Goal: Task Accomplishment & Management: Manage account settings

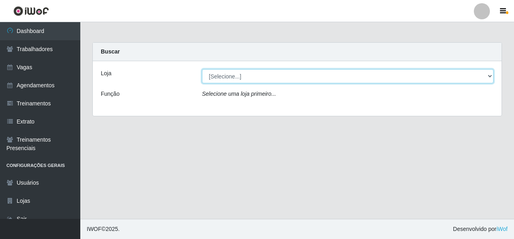
click at [460, 78] on select "[Selecione...] Rede Econômico - Malvinas Rede Econômico - Prata" at bounding box center [348, 76] width 292 height 14
select select "194"
click at [202, 69] on select "[Selecione...] Rede Econômico - Malvinas Rede Econômico - Prata" at bounding box center [348, 76] width 292 height 14
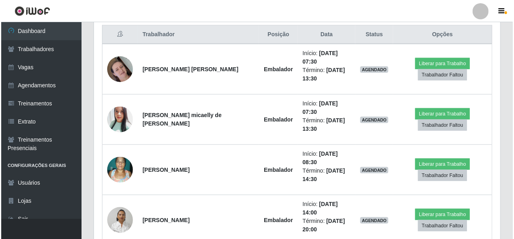
scroll to position [322, 0]
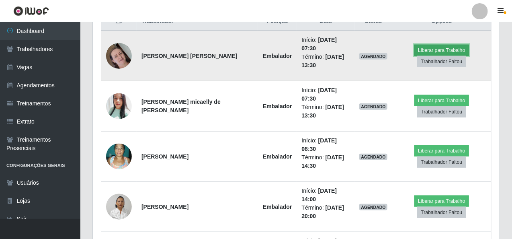
click at [434, 45] on button "Liberar para Trabalho" at bounding box center [441, 50] width 54 height 11
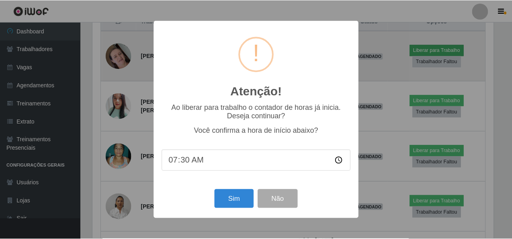
scroll to position [167, 404]
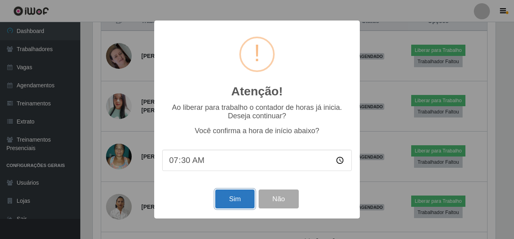
click at [227, 194] on button "Sim" at bounding box center [234, 198] width 39 height 19
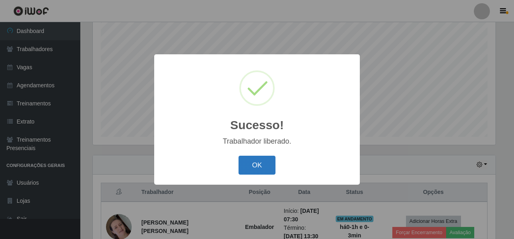
click at [262, 163] on button "OK" at bounding box center [257, 165] width 37 height 19
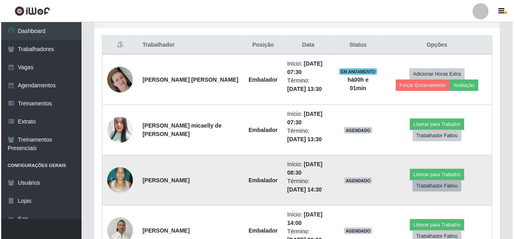
scroll to position [311, 0]
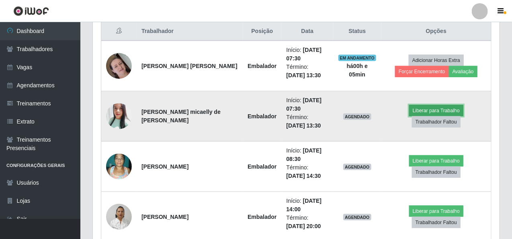
click at [420, 115] on button "Liberar para Trabalho" at bounding box center [436, 110] width 54 height 11
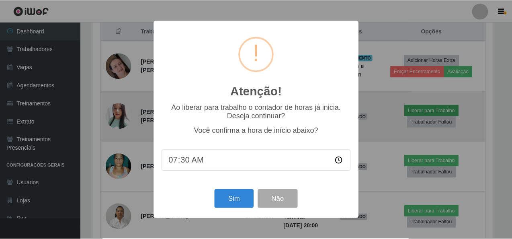
scroll to position [167, 404]
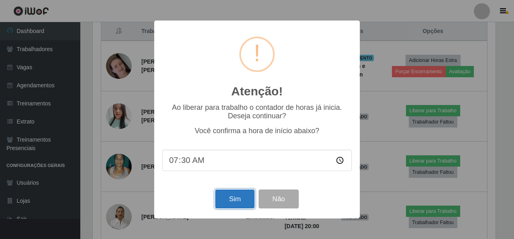
click at [220, 197] on button "Sim" at bounding box center [234, 198] width 39 height 19
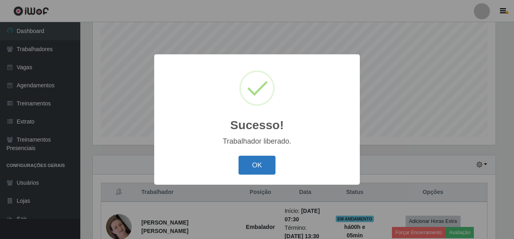
click at [265, 167] on button "OK" at bounding box center [257, 165] width 37 height 19
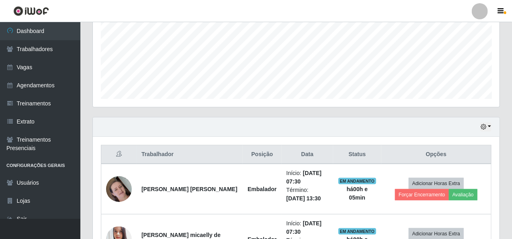
scroll to position [271, 0]
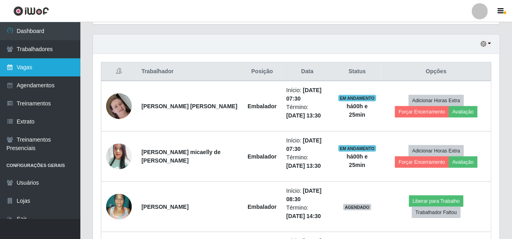
click at [47, 68] on link "Vagas" at bounding box center [40, 67] width 80 height 18
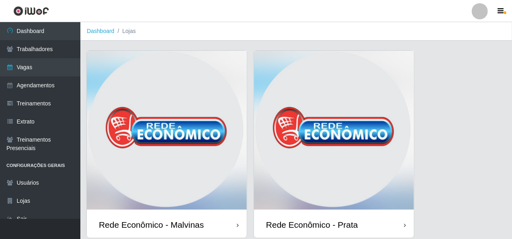
click at [172, 132] on img at bounding box center [167, 131] width 160 height 161
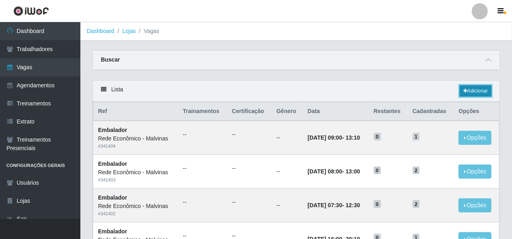
click at [471, 87] on link "Adicionar" at bounding box center [476, 90] width 32 height 11
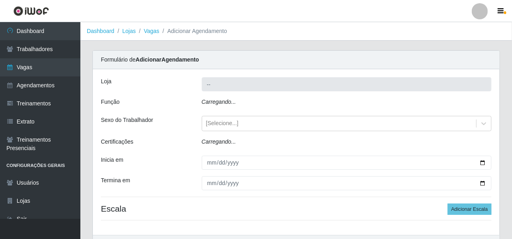
type input "Rede Econômico - Malvinas"
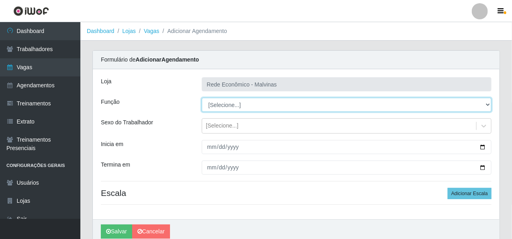
click at [215, 103] on select "[Selecione...] Embalador Embalador + Embalador ++ Operador de Caixa Operador de…" at bounding box center [347, 105] width 290 height 14
select select "1"
click at [202, 98] on select "[Selecione...] Embalador Embalador + Embalador ++ Operador de Caixa Operador de…" at bounding box center [347, 105] width 290 height 14
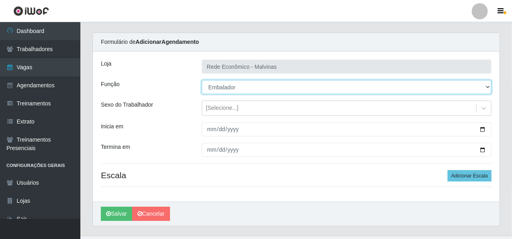
scroll to position [34, 0]
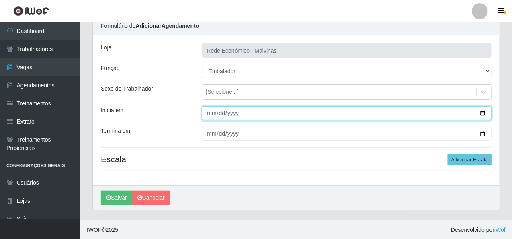
click at [209, 115] on input "Inicia em" at bounding box center [347, 113] width 290 height 14
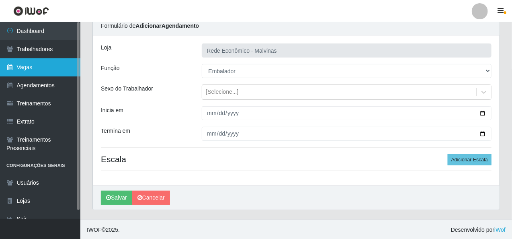
click at [70, 63] on link "Vagas" at bounding box center [40, 67] width 80 height 18
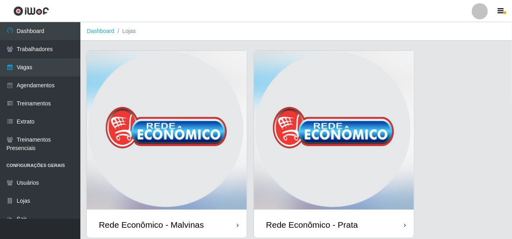
click at [158, 90] on img at bounding box center [167, 131] width 160 height 161
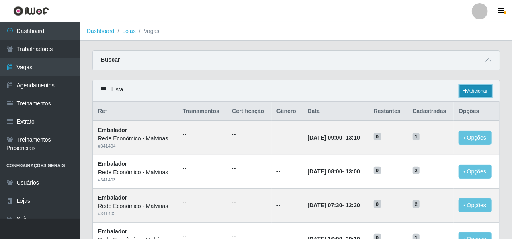
click at [464, 88] on icon at bounding box center [465, 90] width 4 height 5
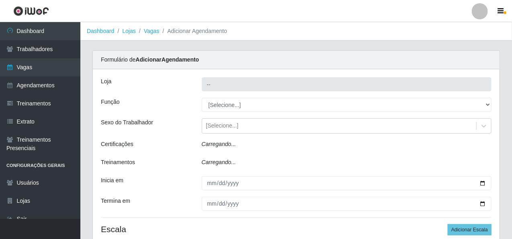
type input "Rede Econômico - Malvinas"
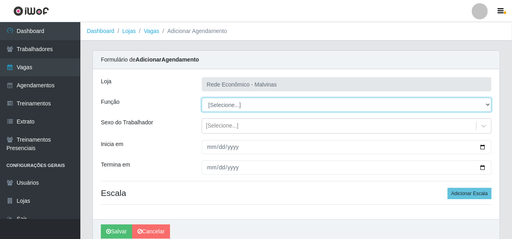
click at [233, 105] on select "[Selecione...] Embalador Embalador + Embalador ++ Operador de Caixa Operador de…" at bounding box center [347, 105] width 290 height 14
select select "1"
click at [202, 98] on select "[Selecione...] Embalador Embalador + Embalador ++ Operador de Caixa Operador de…" at bounding box center [347, 105] width 290 height 14
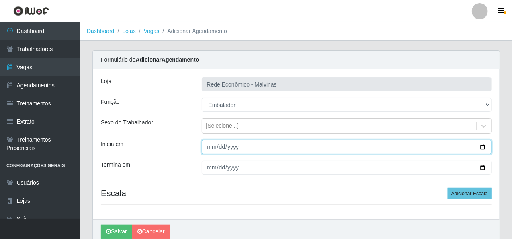
click at [209, 143] on input "Inicia em" at bounding box center [347, 147] width 290 height 14
type input "[DATE]"
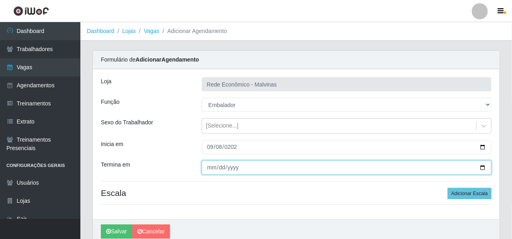
click at [209, 169] on input "Termina em" at bounding box center [347, 167] width 290 height 14
type input "[DATE]"
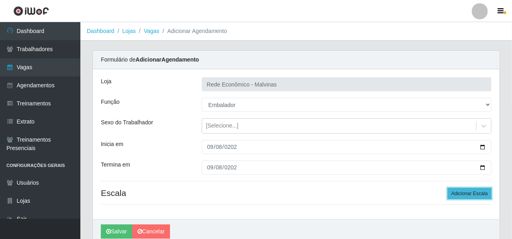
click at [476, 193] on button "Adicionar Escala" at bounding box center [470, 193] width 44 height 11
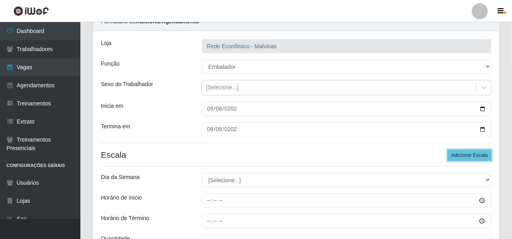
scroll to position [121, 0]
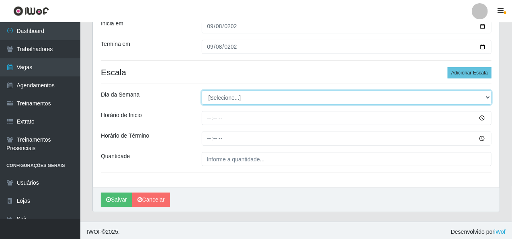
click at [210, 95] on select "[Selecione...] Segunda Terça Quarta Quinta Sexta Sábado Domingo" at bounding box center [347, 97] width 290 height 14
select select "1"
click at [202, 90] on select "[Selecione...] Segunda Terça Quarta Quinta Sexta Sábado Domingo" at bounding box center [347, 97] width 290 height 14
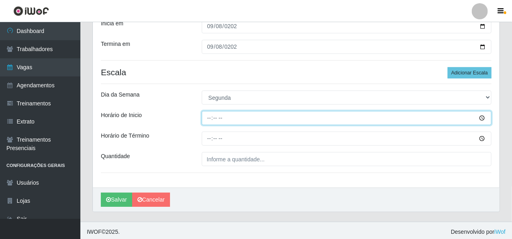
click at [204, 117] on input "Horário de Inicio" at bounding box center [347, 118] width 290 height 14
type input "07:30"
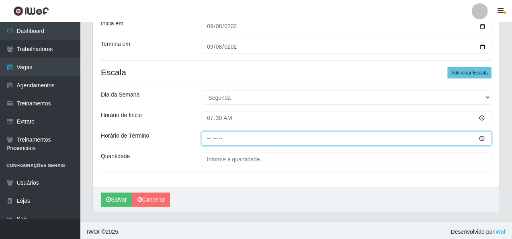
click at [210, 140] on input "Horário de Término" at bounding box center [347, 138] width 290 height 14
type input "13:30"
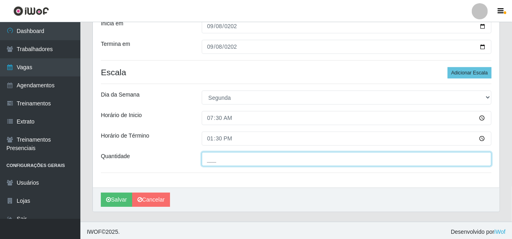
click at [216, 158] on input "___" at bounding box center [347, 159] width 290 height 14
type input "2__"
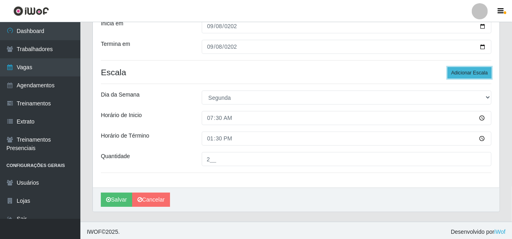
click at [459, 70] on button "Adicionar Escala" at bounding box center [470, 72] width 44 height 11
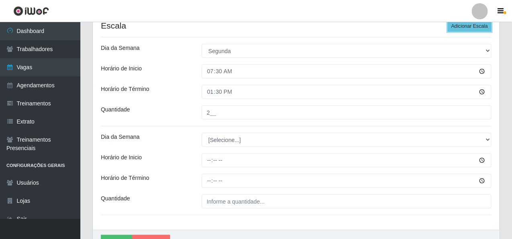
scroll to position [211, 0]
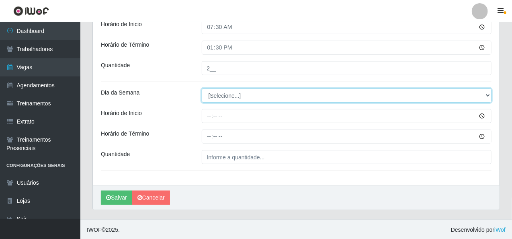
click at [209, 95] on select "[Selecione...] Segunda Terça Quarta Quinta Sexta Sábado Domingo" at bounding box center [347, 95] width 290 height 14
select select "1"
click at [202, 88] on select "[Selecione...] Segunda Terça Quarta Quinta Sexta Sábado Domingo" at bounding box center [347, 95] width 290 height 14
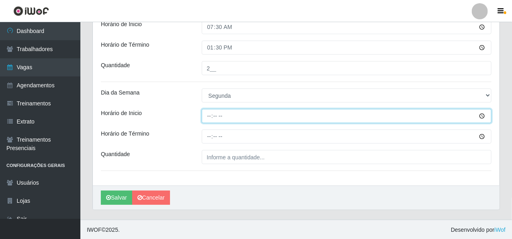
click at [205, 115] on input "Horário de Inicio" at bounding box center [347, 116] width 290 height 14
type input "08:30"
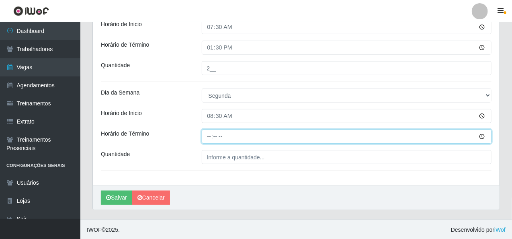
click at [213, 137] on input "Horário de Término" at bounding box center [347, 136] width 290 height 14
click at [210, 137] on input "Horário de Término" at bounding box center [347, 136] width 290 height 14
type input "14:30"
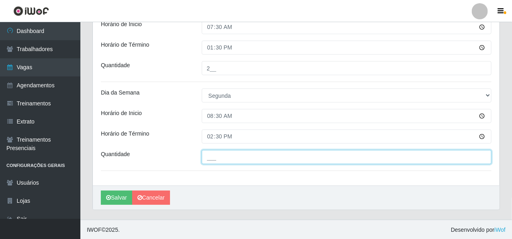
click at [212, 156] on input "___" at bounding box center [347, 157] width 290 height 14
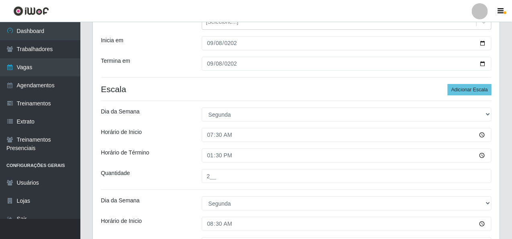
scroll to position [91, 0]
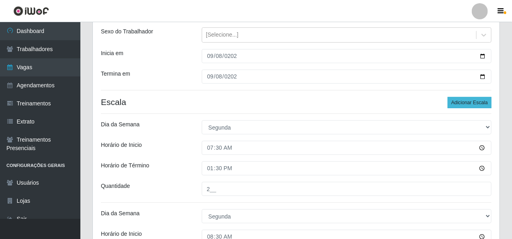
type input "1__"
click at [452, 105] on button "Adicionar Escala" at bounding box center [470, 102] width 44 height 11
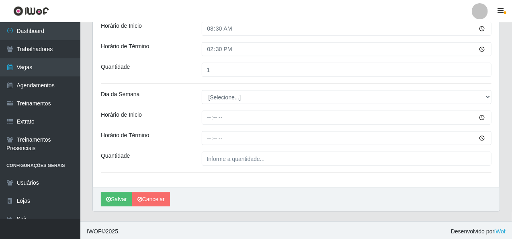
scroll to position [300, 0]
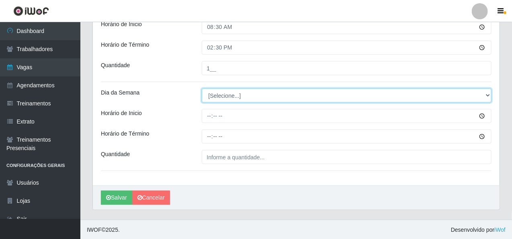
drag, startPoint x: 219, startPoint y: 99, endPoint x: 227, endPoint y: 98, distance: 8.2
click at [219, 99] on select "[Selecione...] Segunda Terça Quarta Quinta Sexta Sábado Domingo" at bounding box center [347, 95] width 290 height 14
drag, startPoint x: 229, startPoint y: 98, endPoint x: 234, endPoint y: 98, distance: 4.4
click at [229, 98] on select "[Selecione...] Segunda Terça Quarta Quinta Sexta Sábado Domingo" at bounding box center [347, 95] width 290 height 14
select select "1"
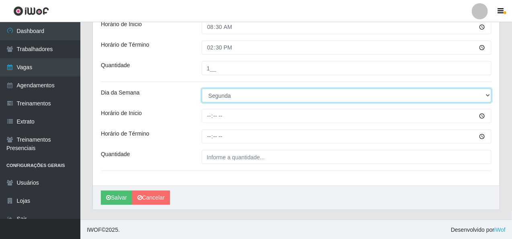
click at [202, 88] on select "[Selecione...] Segunda Terça Quarta Quinta Sexta Sábado Domingo" at bounding box center [347, 95] width 290 height 14
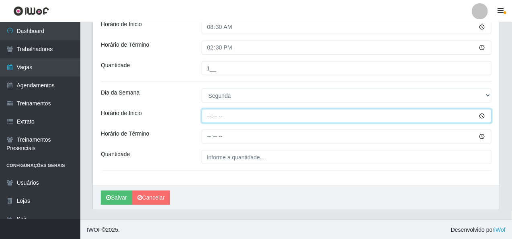
click at [209, 115] on input "Horário de Inicio" at bounding box center [347, 116] width 290 height 14
type input "14:00"
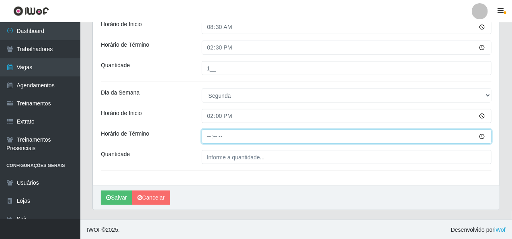
click at [209, 135] on input "Horário de Término" at bounding box center [347, 136] width 290 height 14
type input "20:00"
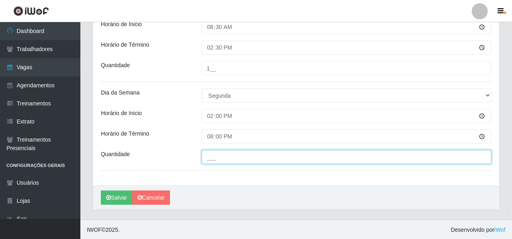
click at [209, 158] on input "___" at bounding box center [347, 157] width 290 height 14
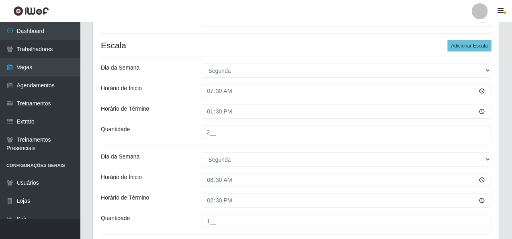
scroll to position [139, 0]
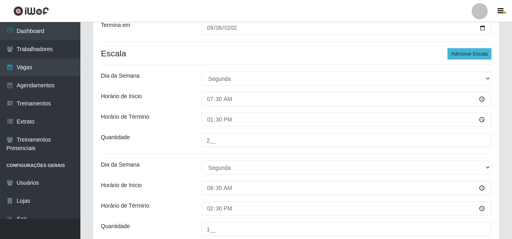
type input "2__"
click at [469, 52] on button "Adicionar Escala" at bounding box center [470, 53] width 44 height 11
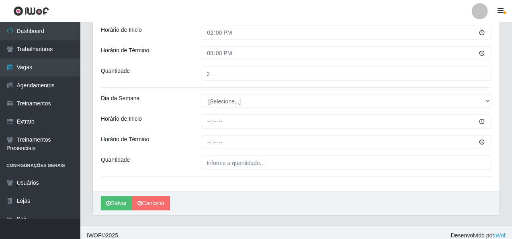
scroll to position [389, 0]
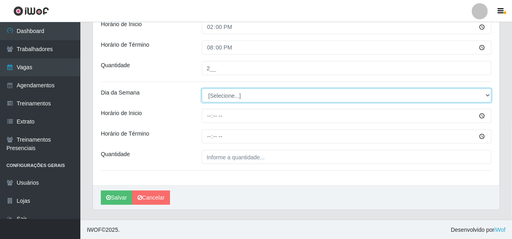
click at [215, 94] on select "[Selecione...] Segunda Terça Quarta Quinta Sexta Sábado Domingo" at bounding box center [347, 95] width 290 height 14
select select "1"
click at [202, 88] on select "[Selecione...] Segunda Terça Quarta Quinta Sexta Sábado Domingo" at bounding box center [347, 95] width 290 height 14
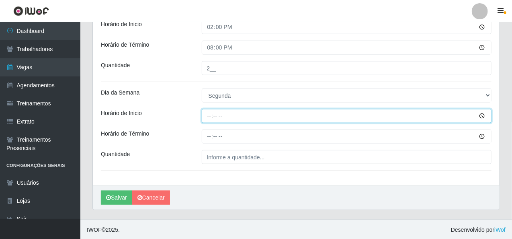
click at [206, 117] on input "Horário de Inicio" at bounding box center [347, 116] width 290 height 14
type input "15:00"
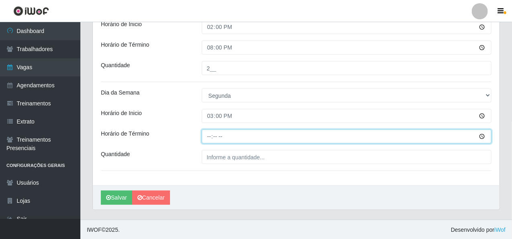
click at [209, 133] on input "Horário de Término" at bounding box center [347, 136] width 290 height 14
type input "20:10"
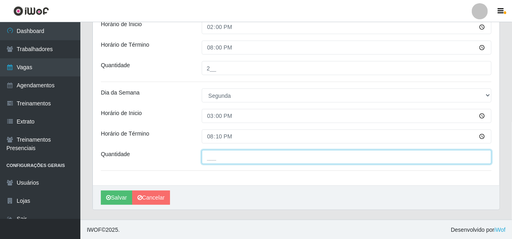
click at [246, 160] on input "___" at bounding box center [347, 157] width 290 height 14
type input "1__"
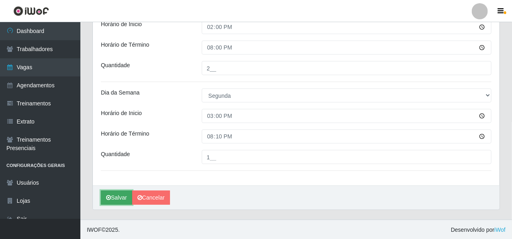
click at [118, 199] on button "Salvar" at bounding box center [116, 198] width 31 height 14
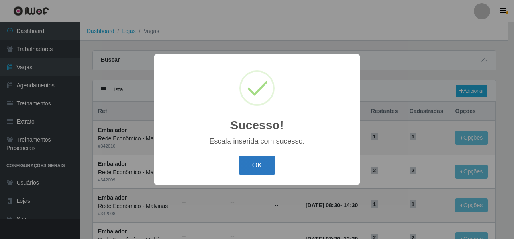
click at [243, 165] on button "OK" at bounding box center [257, 165] width 37 height 19
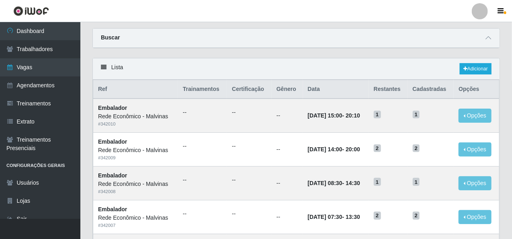
scroll to position [40, 0]
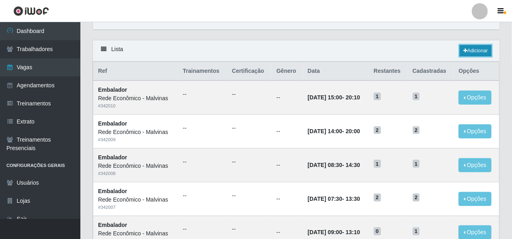
click at [463, 52] on icon at bounding box center [465, 50] width 4 height 5
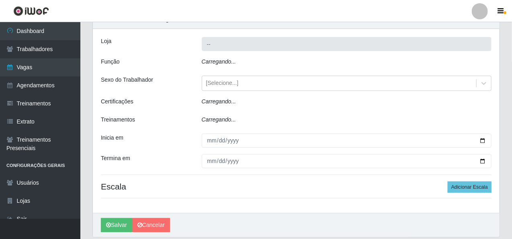
type input "Rede Econômico - Malvinas"
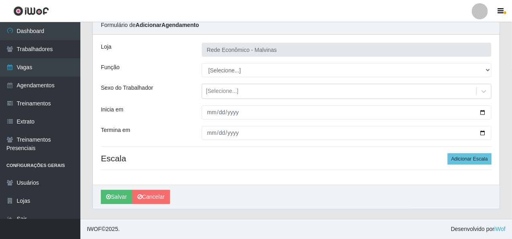
scroll to position [34, 0]
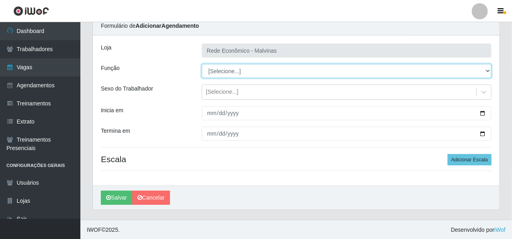
click at [209, 74] on select "[Selecione...] Embalador Embalador + Embalador ++ Operador de Caixa Operador de…" at bounding box center [347, 71] width 290 height 14
select select "1"
click at [202, 64] on select "[Selecione...] Embalador Embalador + Embalador ++ Operador de Caixa Operador de…" at bounding box center [347, 71] width 290 height 14
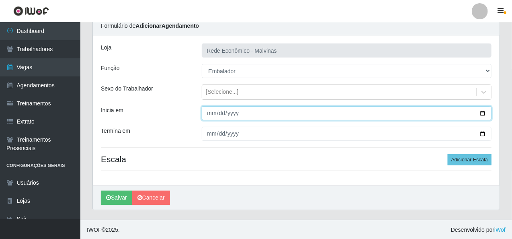
click at [207, 112] on input "Inicia em" at bounding box center [347, 113] width 290 height 14
type input "[DATE]"
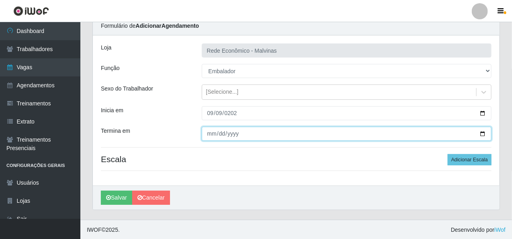
click at [211, 136] on input "Termina em" at bounding box center [347, 134] width 290 height 14
type input "[DATE]"
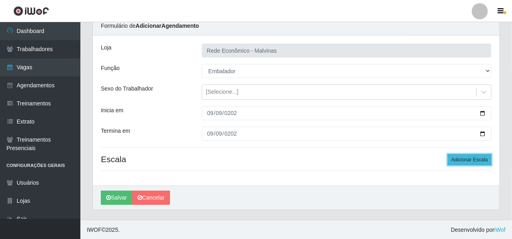
click at [472, 159] on button "Adicionar Escala" at bounding box center [470, 159] width 44 height 11
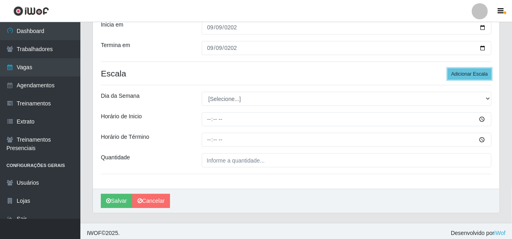
scroll to position [123, 0]
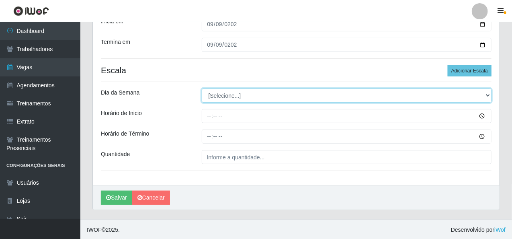
click at [227, 97] on select "[Selecione...] Segunda Terça Quarta Quinta Sexta Sábado Domingo" at bounding box center [347, 95] width 290 height 14
select select "2"
click at [202, 88] on select "[Selecione...] Segunda Terça Quarta Quinta Sexta Sábado Domingo" at bounding box center [347, 95] width 290 height 14
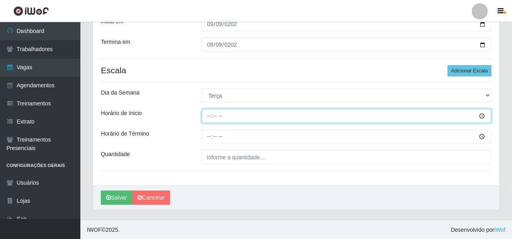
click at [209, 119] on input "Horário de Inicio" at bounding box center [347, 116] width 290 height 14
type input "07:30"
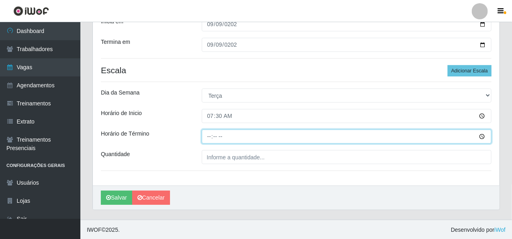
click at [206, 138] on input "Horário de Término" at bounding box center [347, 136] width 290 height 14
type input "13:30"
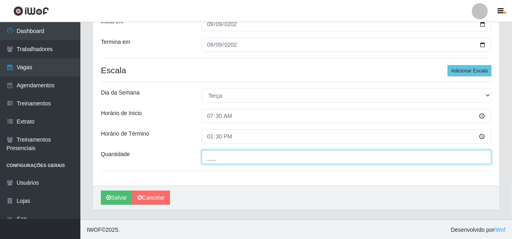
click at [211, 161] on input "___" at bounding box center [347, 157] width 290 height 14
type input "2__"
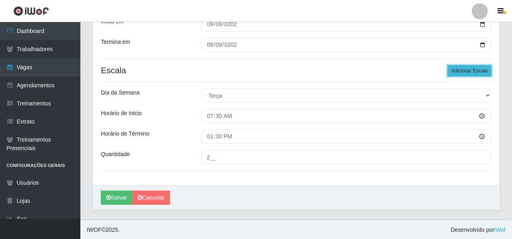
click at [470, 71] on button "Adicionar Escala" at bounding box center [470, 70] width 44 height 11
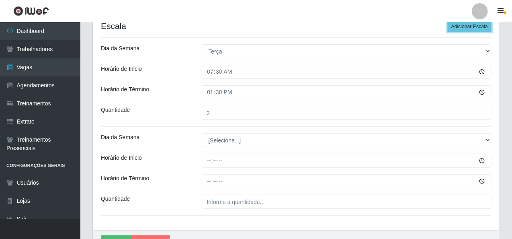
scroll to position [211, 0]
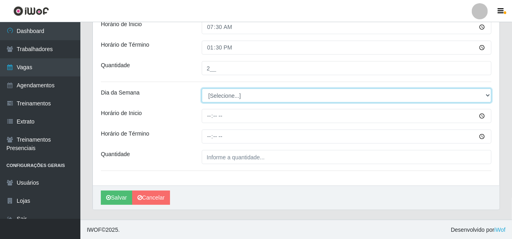
click at [239, 94] on select "[Selecione...] Segunda Terça Quarta Quinta Sexta Sábado Domingo" at bounding box center [347, 95] width 290 height 14
select select "2"
click at [202, 88] on select "[Selecione...] Segunda Terça Quarta Quinta Sexta Sábado Domingo" at bounding box center [347, 95] width 290 height 14
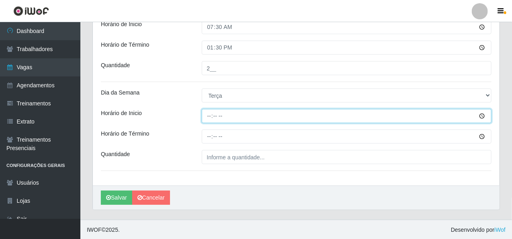
click at [211, 115] on input "Horário de Inicio" at bounding box center [347, 116] width 290 height 14
type input "08:30"
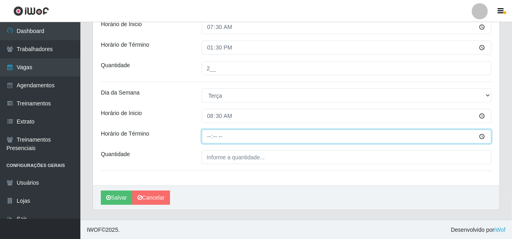
click at [209, 134] on input "Horário de Término" at bounding box center [347, 136] width 290 height 14
type input "14:30"
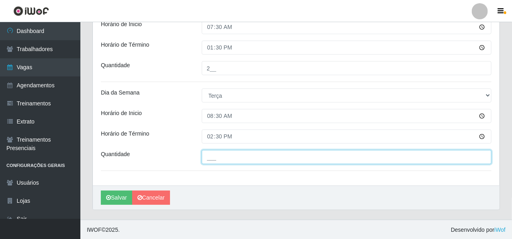
click at [228, 153] on input "___" at bounding box center [347, 157] width 290 height 14
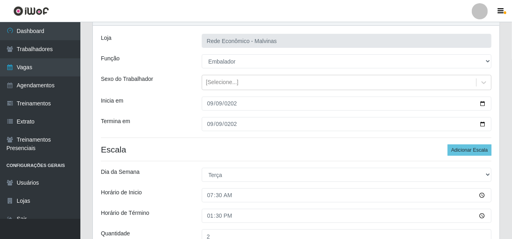
scroll to position [10, 0]
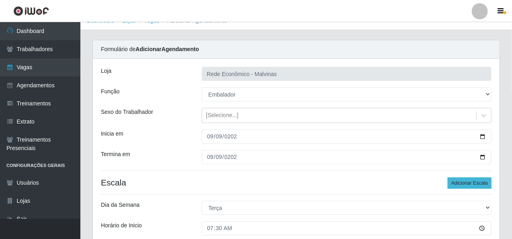
type input "1__"
click at [471, 179] on button "Adicionar Escala" at bounding box center [470, 182] width 44 height 11
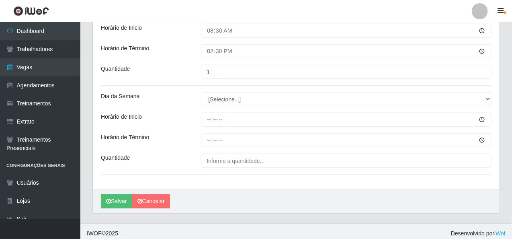
scroll to position [300, 0]
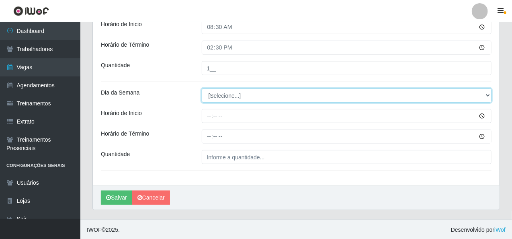
click at [229, 102] on select "[Selecione...] Segunda Terça Quarta Quinta Sexta Sábado Domingo" at bounding box center [347, 95] width 290 height 14
select select "2"
click at [202, 88] on select "[Selecione...] Segunda Terça Quarta Quinta Sexta Sábado Domingo" at bounding box center [347, 95] width 290 height 14
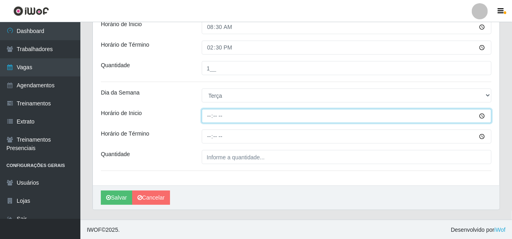
click at [208, 115] on input "Horário de Inicio" at bounding box center [347, 116] width 290 height 14
type input "14:00"
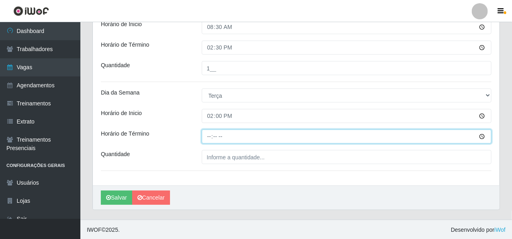
click at [206, 136] on input "Horário de Término" at bounding box center [347, 136] width 290 height 14
type input "20:00"
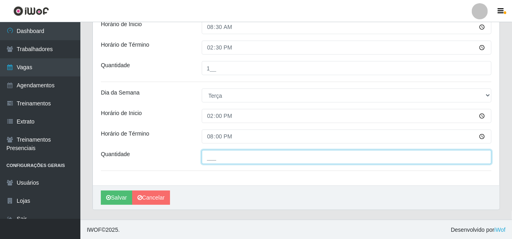
click at [215, 152] on input "___" at bounding box center [347, 157] width 290 height 14
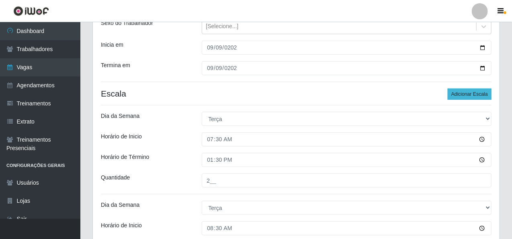
type input "2__"
click at [455, 98] on button "Adicionar Escala" at bounding box center [470, 93] width 44 height 11
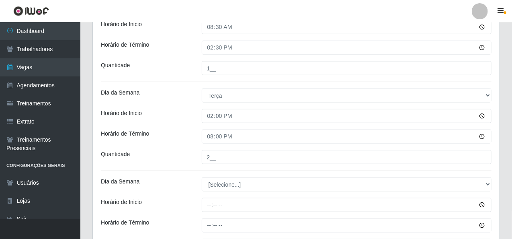
scroll to position [389, 0]
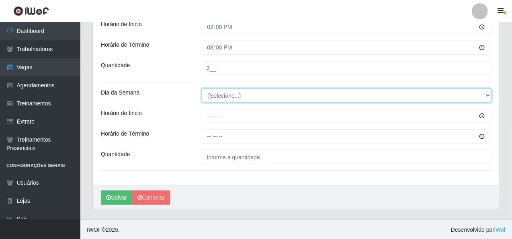
click at [231, 97] on select "[Selecione...] Segunda Terça Quarta Quinta Sexta Sábado Domingo" at bounding box center [347, 95] width 290 height 14
select select "2"
click at [202, 88] on select "[Selecione...] Segunda Terça Quarta Quinta Sexta Sábado Domingo" at bounding box center [347, 95] width 290 height 14
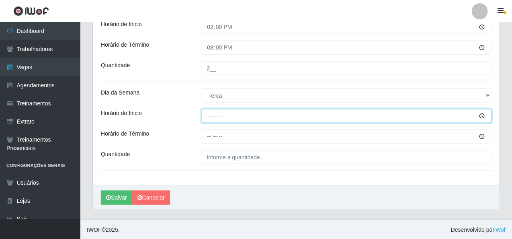
click at [211, 116] on input "Horário de Inicio" at bounding box center [347, 116] width 290 height 14
type input "15:00"
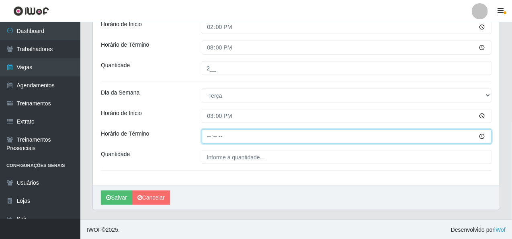
click at [209, 137] on input "Horário de Término" at bounding box center [347, 136] width 290 height 14
type input "20:10"
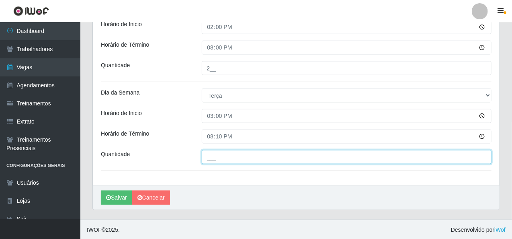
click at [212, 157] on input "___" at bounding box center [347, 157] width 290 height 14
type input "1__"
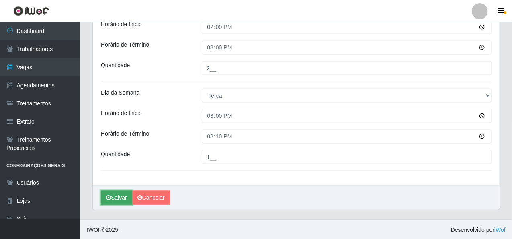
click at [110, 195] on icon "submit" at bounding box center [108, 198] width 5 height 6
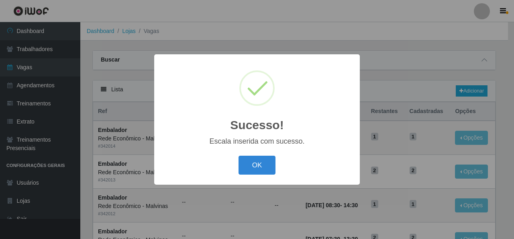
click at [232, 166] on div "OK Cancel" at bounding box center [257, 165] width 190 height 23
click at [259, 168] on button "OK" at bounding box center [257, 165] width 37 height 19
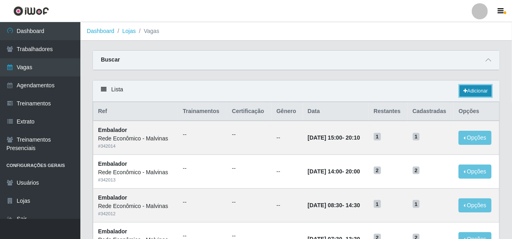
click at [477, 88] on link "Adicionar" at bounding box center [476, 90] width 32 height 11
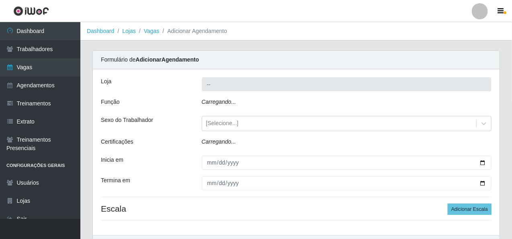
type input "Rede Econômico - Malvinas"
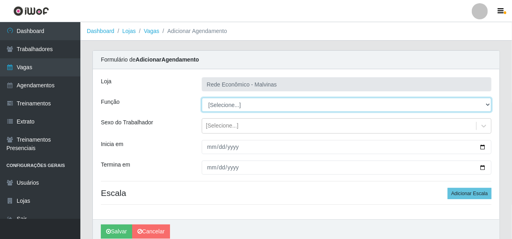
click at [219, 101] on select "[Selecione...] Embalador Embalador + Embalador ++ Operador de Caixa Operador de…" at bounding box center [347, 105] width 290 height 14
select select "1"
click at [202, 98] on select "[Selecione...] Embalador Embalador + Embalador ++ Operador de Caixa Operador de…" at bounding box center [347, 105] width 290 height 14
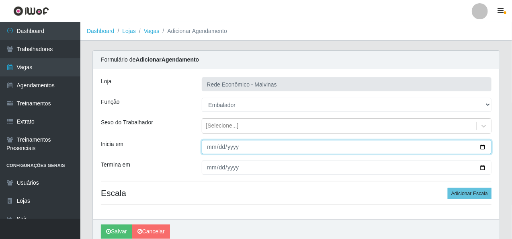
click at [214, 150] on input "Inicia em" at bounding box center [347, 147] width 290 height 14
type input "[DATE]"
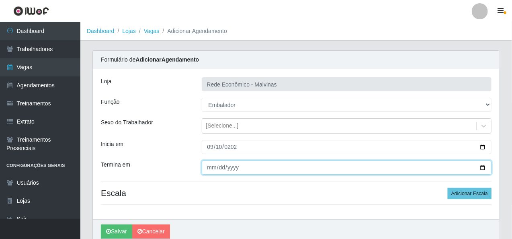
click at [210, 168] on input "Termina em" at bounding box center [347, 167] width 290 height 14
type input "[PHONE_NUMBER]"
type input "0010-09-10"
type input "[DATE]"
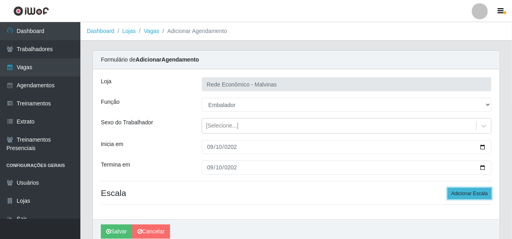
click at [463, 193] on button "Adicionar Escala" at bounding box center [470, 193] width 44 height 11
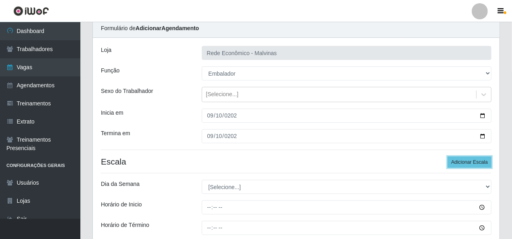
scroll to position [80, 0]
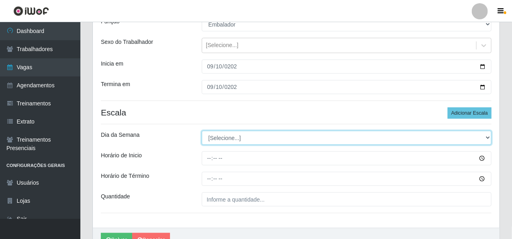
click at [215, 139] on select "[Selecione...] Segunda Terça Quarta Quinta Sexta Sábado Domingo" at bounding box center [347, 138] width 290 height 14
select select "3"
click at [202, 131] on select "[Selecione...] Segunda Terça Quarta Quinta Sexta Sábado Domingo" at bounding box center [347, 138] width 290 height 14
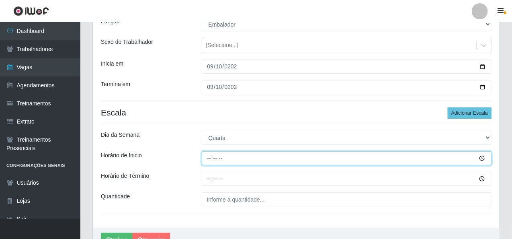
click at [209, 158] on input "Horário de Inicio" at bounding box center [347, 158] width 290 height 14
type input "07:30"
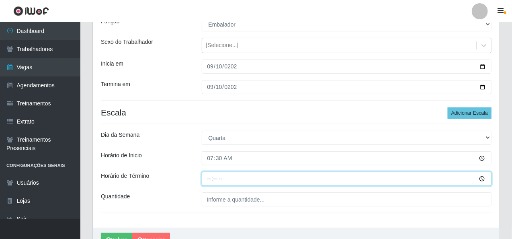
click at [206, 180] on input "Horário de Término" at bounding box center [347, 179] width 290 height 14
type input "13:30"
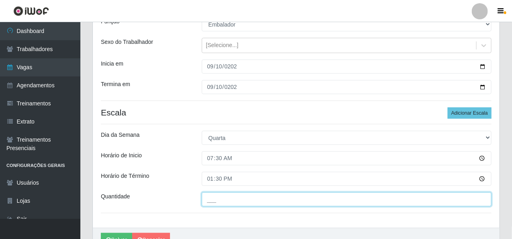
click at [209, 199] on input "___" at bounding box center [347, 199] width 290 height 14
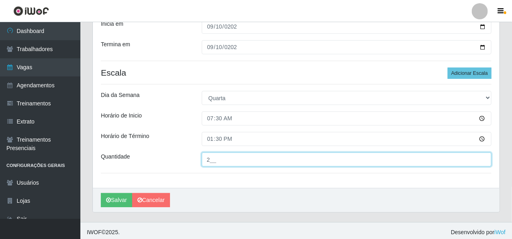
scroll to position [123, 0]
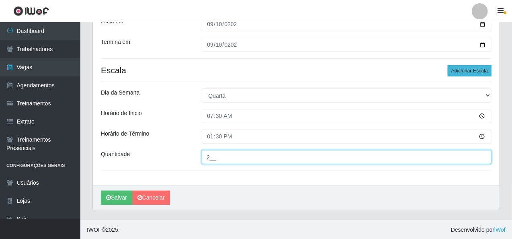
type input "2__"
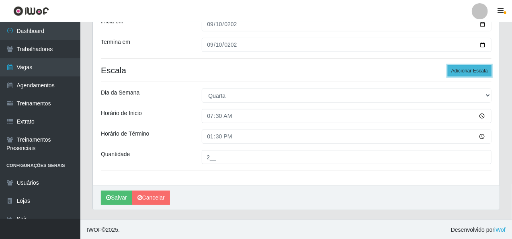
click at [474, 73] on button "Adicionar Escala" at bounding box center [470, 70] width 44 height 11
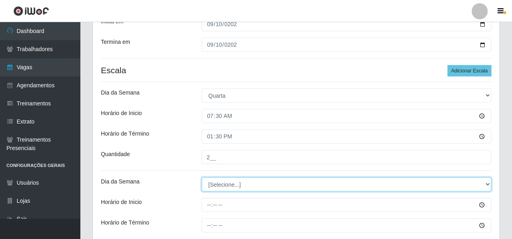
click at [230, 180] on select "[Selecione...] Segunda Terça Quarta Quinta Sexta Sábado Domingo" at bounding box center [347, 184] width 290 height 14
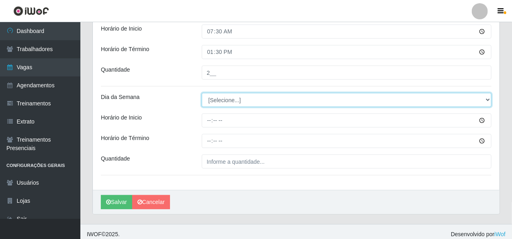
scroll to position [211, 0]
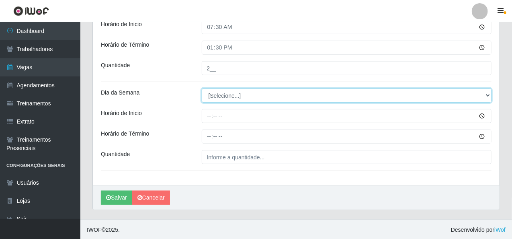
click at [233, 95] on select "[Selecione...] Segunda Terça Quarta Quinta Sexta Sábado Domingo" at bounding box center [347, 95] width 290 height 14
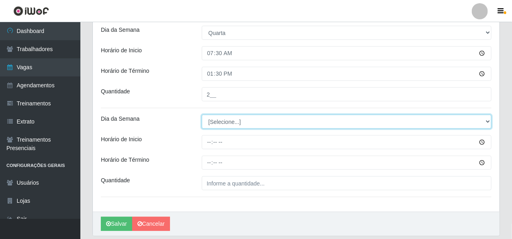
scroll to position [171, 0]
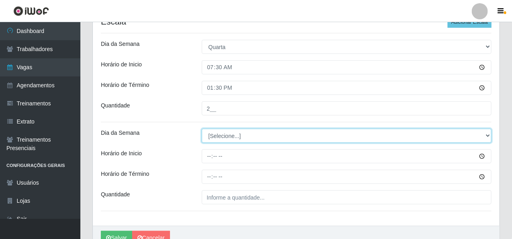
click at [222, 132] on select "[Selecione...] Segunda Terça Quarta Quinta Sexta Sábado Domingo" at bounding box center [347, 136] width 290 height 14
select select "3"
click at [202, 129] on select "[Selecione...] Segunda Terça Quarta Quinta Sexta Sábado Domingo" at bounding box center [347, 136] width 290 height 14
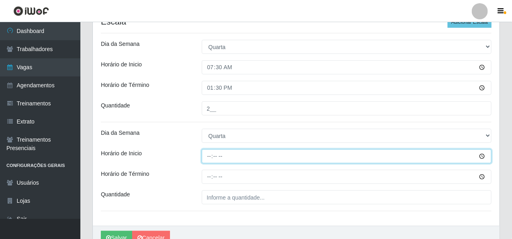
click at [212, 158] on input "Horário de Inicio" at bounding box center [347, 156] width 290 height 14
type input "08:30"
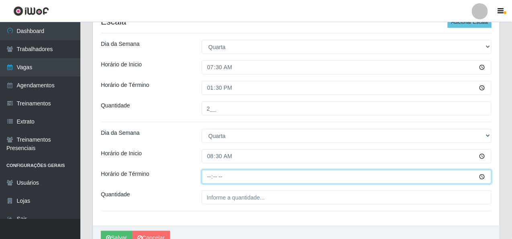
click at [206, 174] on input "Horário de Término" at bounding box center [347, 177] width 290 height 14
type input "14:30"
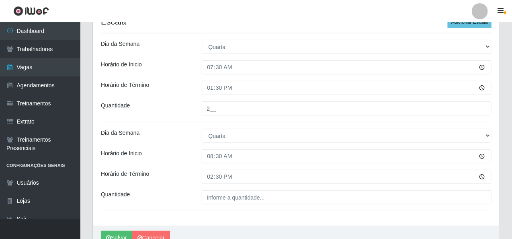
click at [225, 189] on div "Loja Rede Econômico - Malvinas Função [Selecione...] Embalador Embalador + Emba…" at bounding box center [296, 62] width 407 height 328
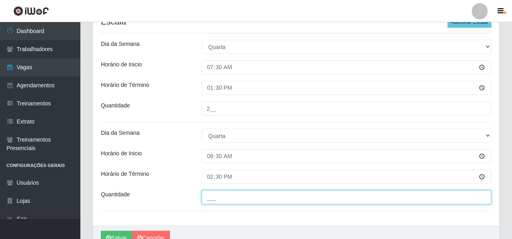
click at [225, 197] on input "___" at bounding box center [347, 197] width 290 height 14
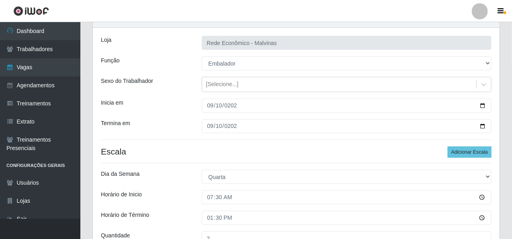
scroll to position [91, 0]
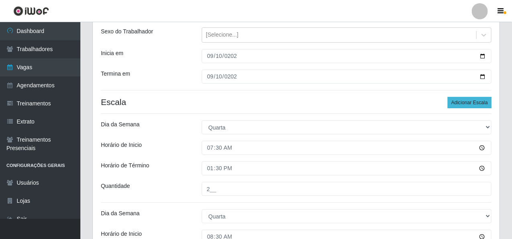
type input "1__"
click at [477, 97] on button "Adicionar Escala" at bounding box center [470, 102] width 44 height 11
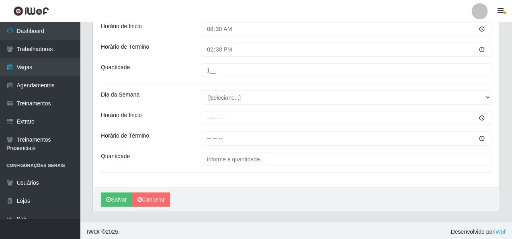
scroll to position [300, 0]
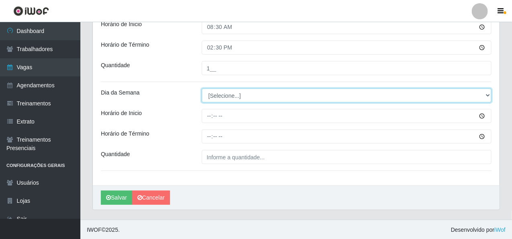
drag, startPoint x: 230, startPoint y: 93, endPoint x: 230, endPoint y: 98, distance: 5.2
click at [230, 94] on select "[Selecione...] Segunda Terça Quarta Quinta Sexta Sábado Domingo" at bounding box center [347, 95] width 290 height 14
select select "3"
click at [202, 88] on select "[Selecione...] Segunda Terça Quarta Quinta Sexta Sábado Domingo" at bounding box center [347, 95] width 290 height 14
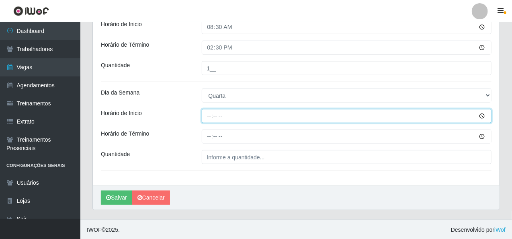
click at [210, 119] on input "Horário de Inicio" at bounding box center [347, 116] width 290 height 14
type input "16:00"
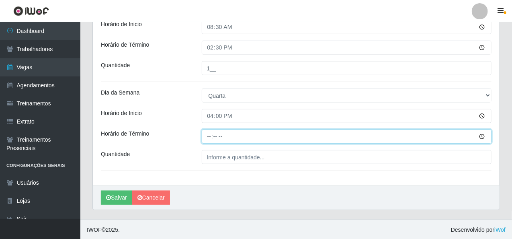
click at [209, 133] on input "Horário de Término" at bounding box center [347, 136] width 290 height 14
type input "20:00"
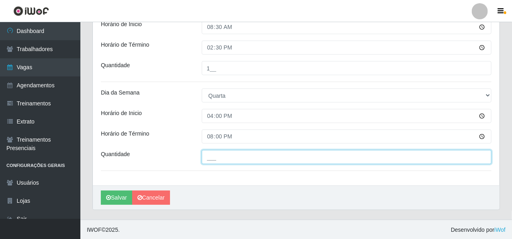
click at [214, 154] on input "___" at bounding box center [347, 157] width 290 height 14
type input "2__"
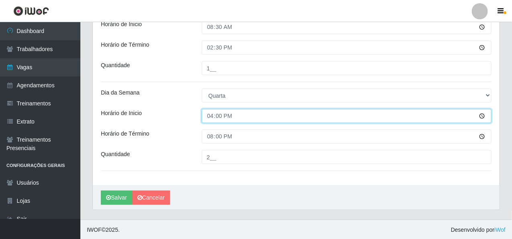
click at [211, 116] on input "16:00" at bounding box center [347, 116] width 290 height 14
type input "14:00"
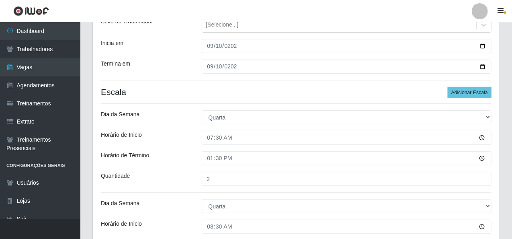
scroll to position [99, 0]
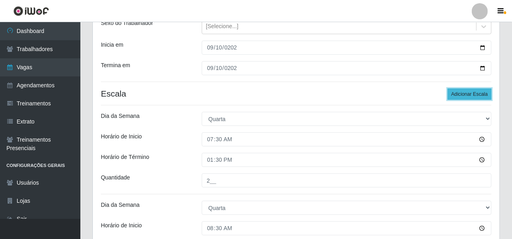
click at [479, 94] on button "Adicionar Escala" at bounding box center [470, 93] width 44 height 11
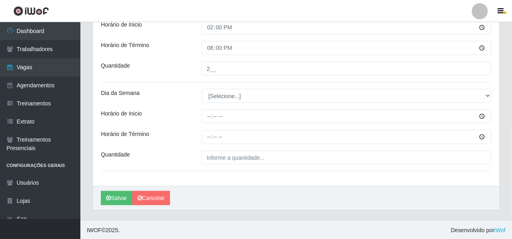
scroll to position [389, 0]
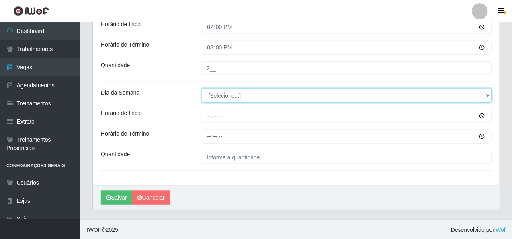
click at [225, 96] on select "[Selecione...] Segunda Terça Quarta Quinta Sexta Sábado Domingo" at bounding box center [347, 95] width 290 height 14
select select "3"
click at [202, 88] on select "[Selecione...] Segunda Terça Quarta Quinta Sexta Sábado Domingo" at bounding box center [347, 95] width 290 height 14
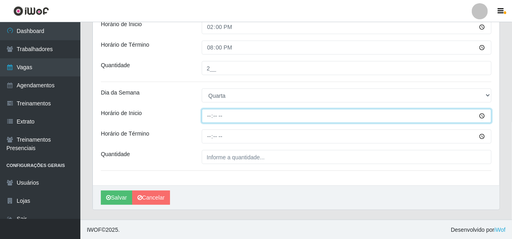
click at [204, 117] on input "Horário de Inicio" at bounding box center [347, 116] width 290 height 14
type input "15:00"
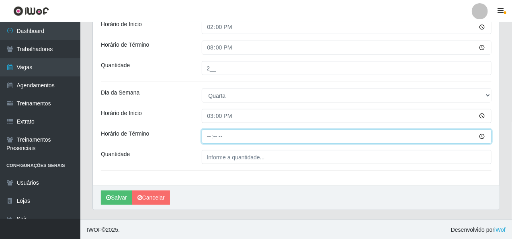
click at [206, 139] on input "Horário de Término" at bounding box center [347, 136] width 290 height 14
type input "20:10"
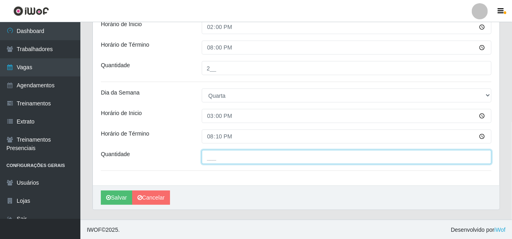
click at [209, 153] on input "___" at bounding box center [347, 157] width 290 height 14
type input "1__"
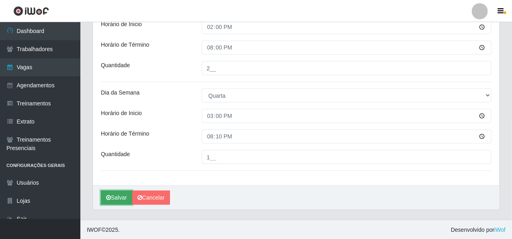
click at [117, 199] on button "Salvar" at bounding box center [116, 198] width 31 height 14
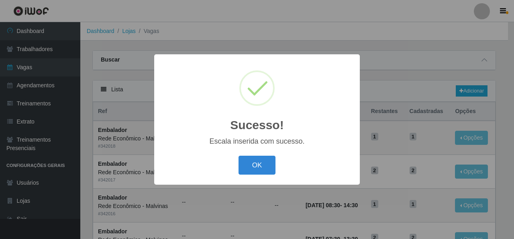
click at [280, 166] on div "OK Cancel" at bounding box center [257, 165] width 190 height 23
click at [276, 170] on div "OK Cancel" at bounding box center [257, 165] width 190 height 23
click at [272, 170] on button "OK" at bounding box center [257, 165] width 37 height 19
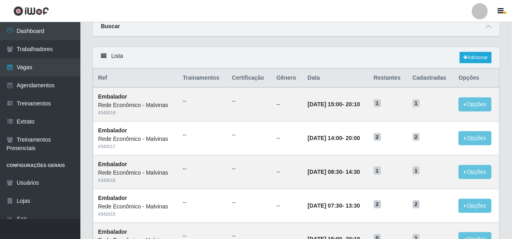
scroll to position [80, 0]
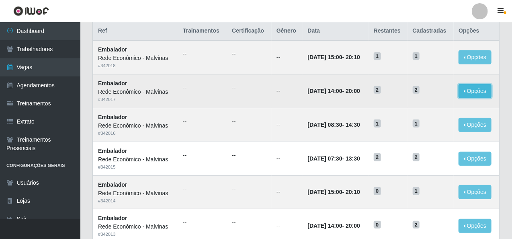
click at [479, 90] on button "Opções" at bounding box center [475, 91] width 33 height 14
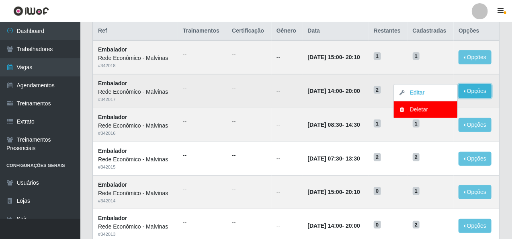
click at [479, 90] on button "Opções" at bounding box center [475, 91] width 33 height 14
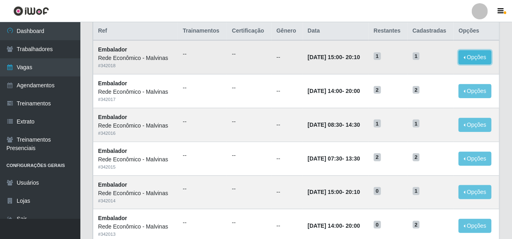
click at [479, 59] on button "Opções" at bounding box center [475, 57] width 33 height 14
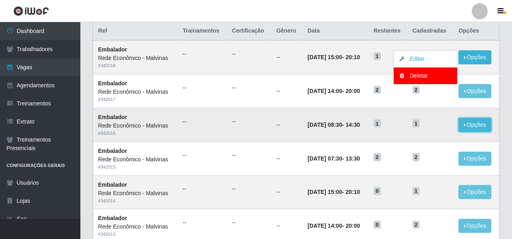
click at [482, 130] on button "Opções" at bounding box center [475, 125] width 33 height 14
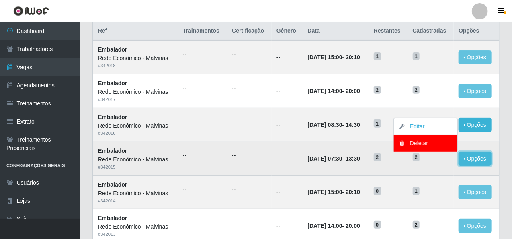
click at [474, 153] on button "Opções" at bounding box center [475, 159] width 33 height 14
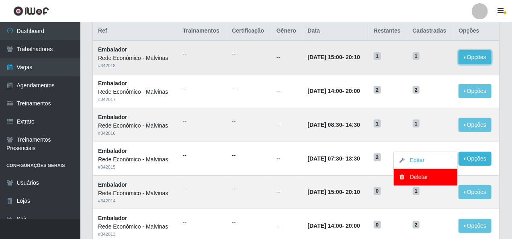
click at [474, 53] on button "Opções" at bounding box center [475, 57] width 33 height 14
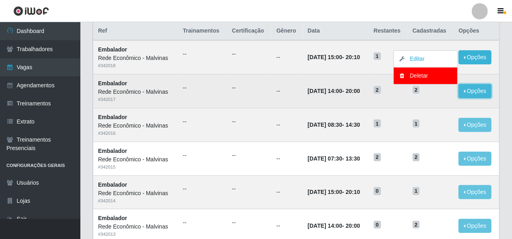
click at [477, 89] on button "Opções" at bounding box center [475, 91] width 33 height 14
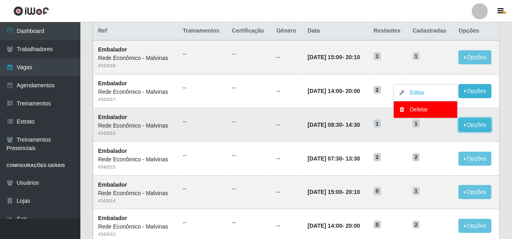
click at [475, 120] on button "Opções" at bounding box center [475, 125] width 33 height 14
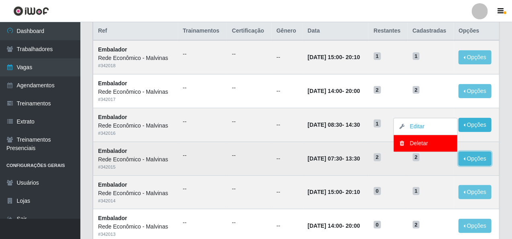
click at [470, 156] on button "Opções" at bounding box center [475, 159] width 33 height 14
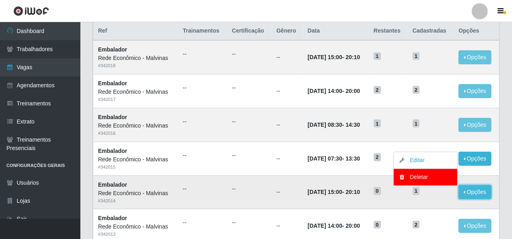
click at [473, 191] on button "Opções" at bounding box center [475, 192] width 33 height 14
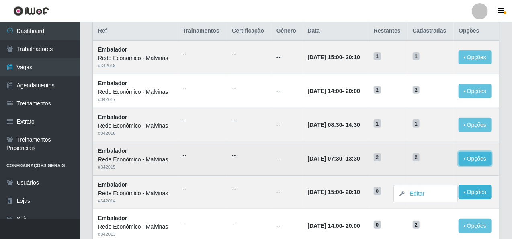
click at [476, 153] on button "Opções" at bounding box center [475, 159] width 33 height 14
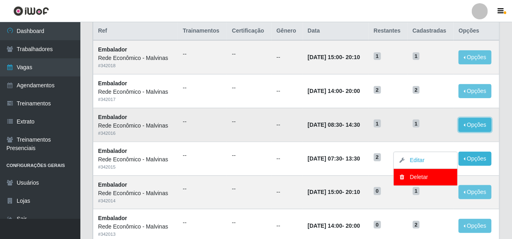
click at [476, 124] on button "Opções" at bounding box center [475, 125] width 33 height 14
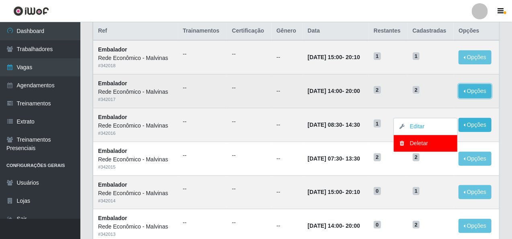
click at [477, 85] on button "Opções" at bounding box center [475, 91] width 33 height 14
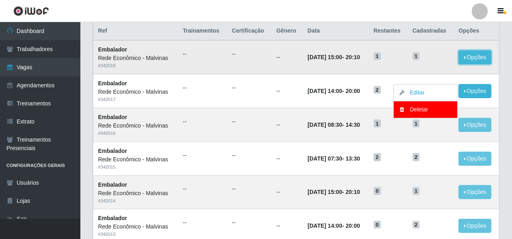
click at [479, 60] on button "Opções" at bounding box center [475, 57] width 33 height 14
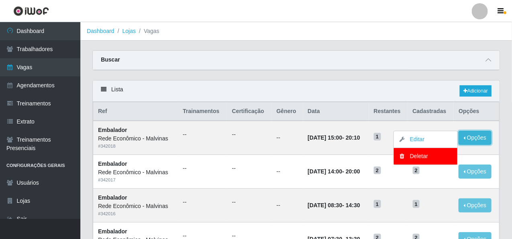
scroll to position [40, 0]
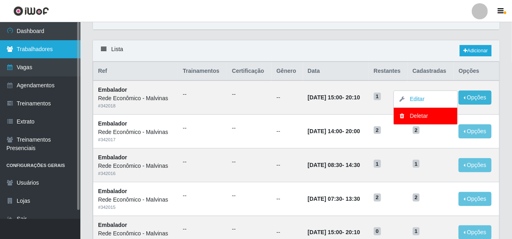
click at [58, 47] on link "Trabalhadores" at bounding box center [40, 49] width 80 height 18
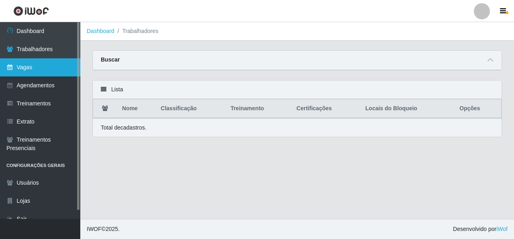
click at [48, 64] on link "Vagas" at bounding box center [40, 67] width 80 height 18
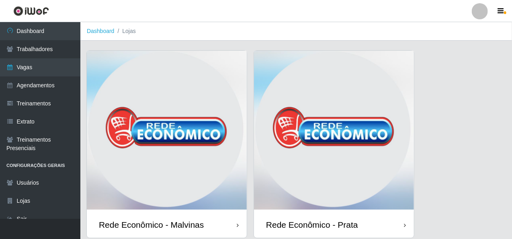
click at [138, 84] on img at bounding box center [167, 131] width 160 height 161
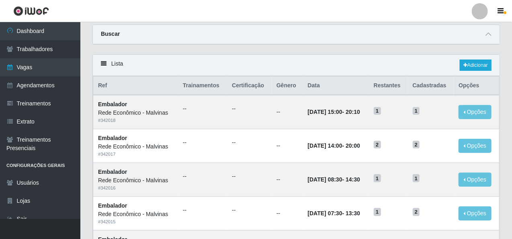
scroll to position [40, 0]
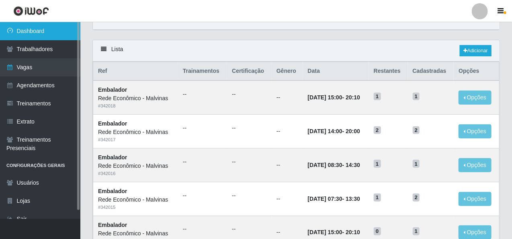
click at [27, 29] on link "Dashboard" at bounding box center [40, 31] width 80 height 18
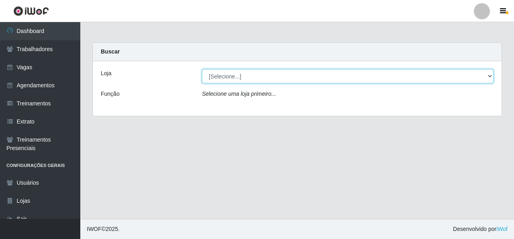
click at [235, 76] on select "[Selecione...] Rede Econômico - Malvinas Rede Econômico - Prata" at bounding box center [348, 76] width 292 height 14
select select "194"
click at [202, 69] on select "[Selecione...] Rede Econômico - Malvinas Rede Econômico - Prata" at bounding box center [348, 76] width 292 height 14
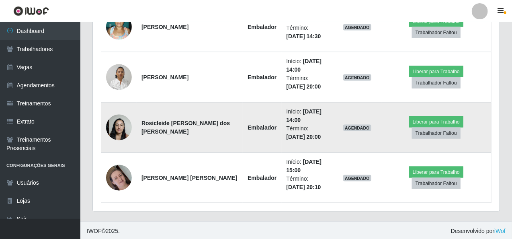
scroll to position [170, 0]
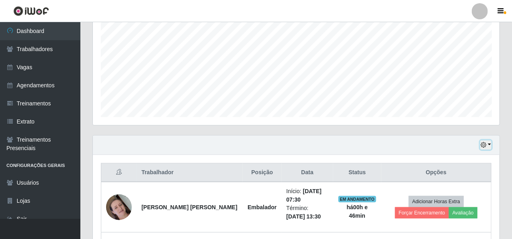
click at [492, 144] on button "button" at bounding box center [485, 144] width 11 height 9
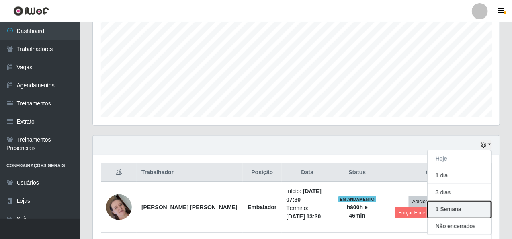
click at [450, 211] on button "1 Semana" at bounding box center [460, 209] width 64 height 17
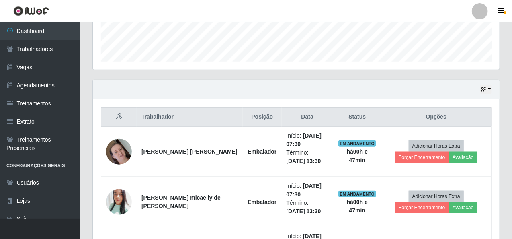
scroll to position [211, 0]
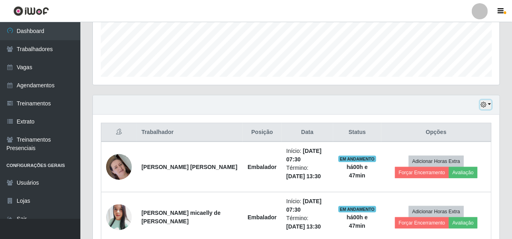
click at [490, 102] on button "button" at bounding box center [485, 104] width 11 height 9
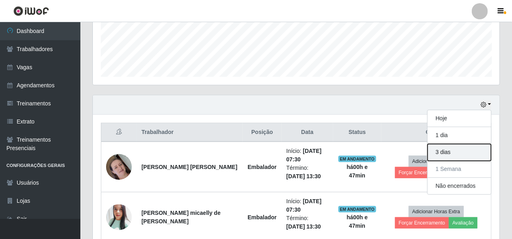
click at [463, 150] on button "3 dias" at bounding box center [460, 152] width 64 height 17
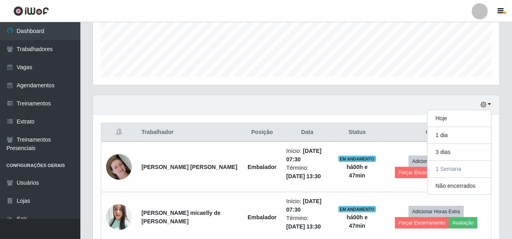
scroll to position [151, 0]
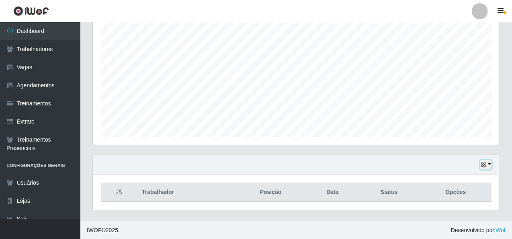
click at [490, 164] on button "button" at bounding box center [485, 164] width 11 height 9
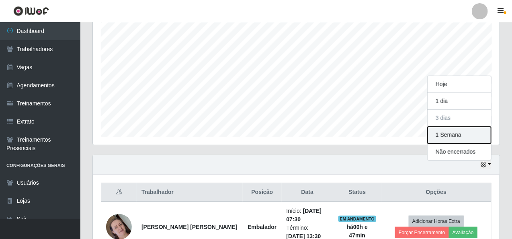
click at [467, 135] on button "1 Semana" at bounding box center [460, 135] width 64 height 17
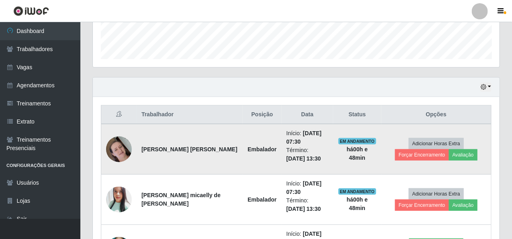
scroll to position [291, 0]
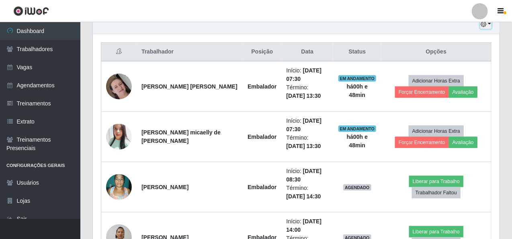
click at [491, 23] on button "button" at bounding box center [485, 24] width 11 height 9
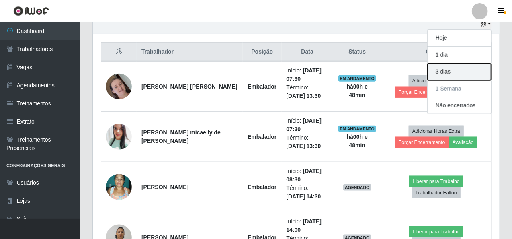
click at [466, 74] on button "3 dias" at bounding box center [460, 72] width 64 height 17
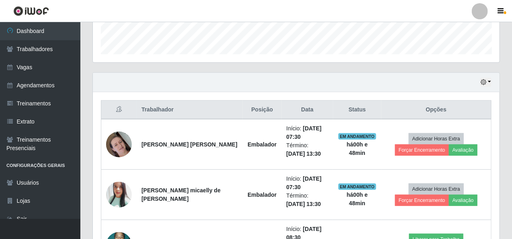
scroll to position [211, 0]
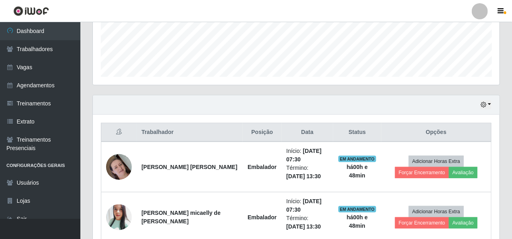
click at [492, 103] on div "Hoje 1 dia 3 dias 1 Semana Não encerrados" at bounding box center [296, 104] width 407 height 19
click at [490, 103] on button "button" at bounding box center [485, 104] width 11 height 9
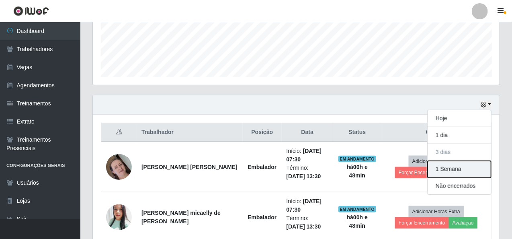
click at [435, 166] on button "1 Semana" at bounding box center [460, 169] width 64 height 17
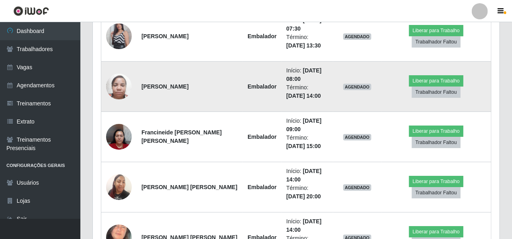
scroll to position [1095, 0]
drag, startPoint x: 138, startPoint y: 86, endPoint x: 203, endPoint y: 83, distance: 64.4
click at [203, 83] on td "[PERSON_NAME]" at bounding box center [190, 86] width 106 height 50
copy strong "[PERSON_NAME]"
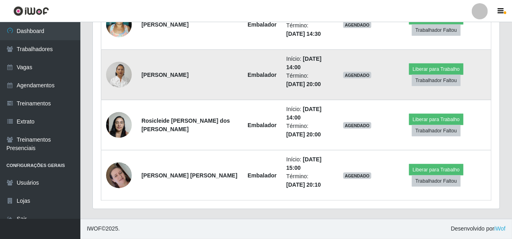
scroll to position [452, 0]
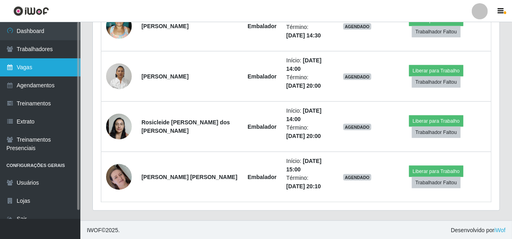
click at [47, 68] on link "Vagas" at bounding box center [40, 67] width 80 height 18
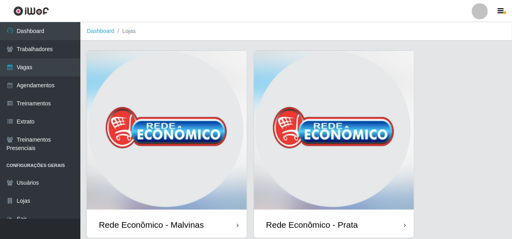
click at [184, 111] on img at bounding box center [167, 131] width 160 height 161
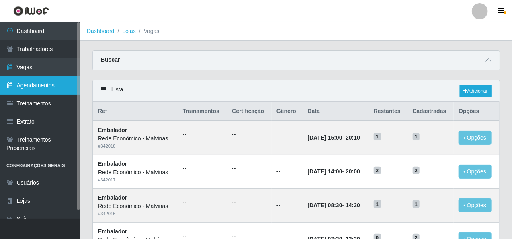
click at [46, 85] on link "Agendamentos" at bounding box center [40, 85] width 80 height 18
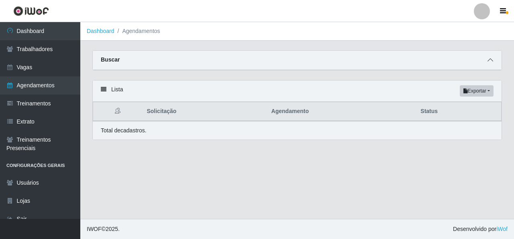
click at [490, 59] on icon at bounding box center [491, 60] width 6 height 6
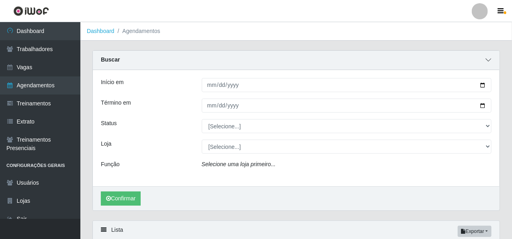
click at [485, 57] on span at bounding box center [488, 59] width 10 height 9
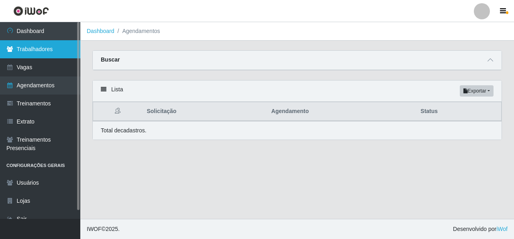
click at [59, 51] on link "Trabalhadores" at bounding box center [40, 49] width 80 height 18
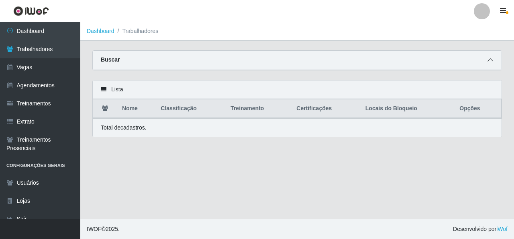
click at [492, 61] on icon at bounding box center [491, 60] width 6 height 6
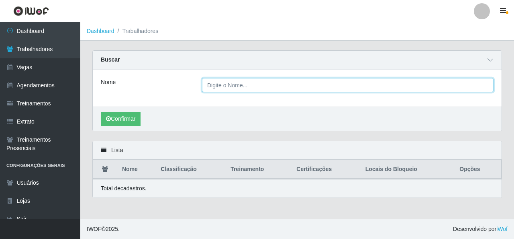
click at [206, 91] on input "Nome" at bounding box center [348, 85] width 292 height 14
type input "albiege"
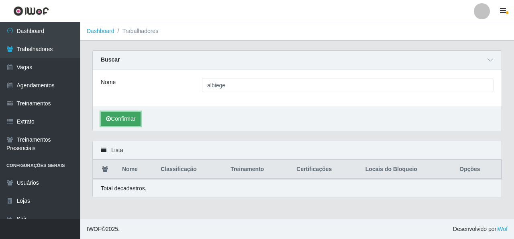
click at [132, 116] on button "Confirmar" at bounding box center [121, 119] width 40 height 14
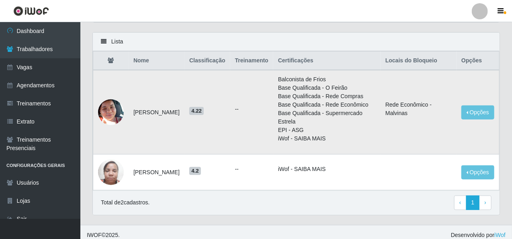
scroll to position [113, 0]
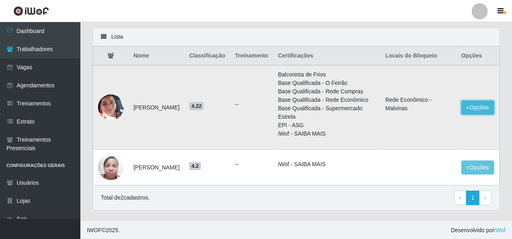
click at [485, 105] on button "Opções" at bounding box center [477, 107] width 33 height 14
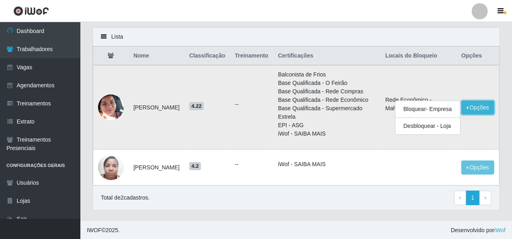
click at [485, 105] on button "Opções" at bounding box center [477, 107] width 33 height 14
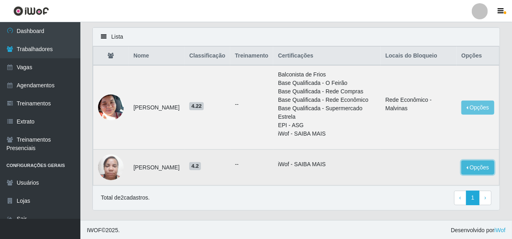
click at [468, 160] on button "Opções" at bounding box center [477, 167] width 33 height 14
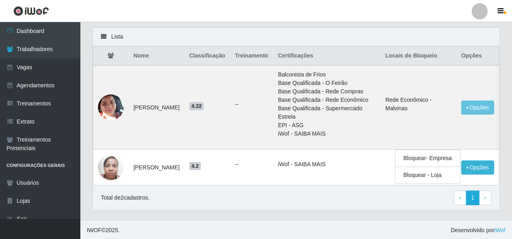
click at [438, 2] on header "Perfil Alterar Senha Sair" at bounding box center [256, 11] width 512 height 22
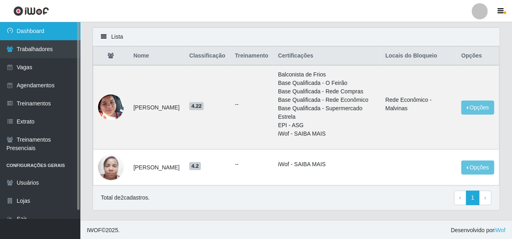
click at [30, 29] on link "Dashboard" at bounding box center [40, 31] width 80 height 18
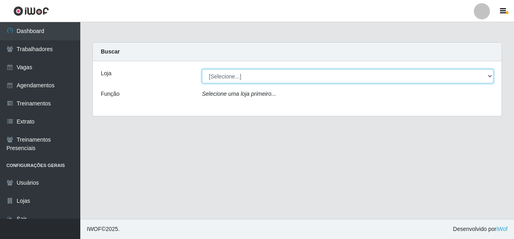
click at [235, 79] on select "[Selecione...] Rede Econômico - Malvinas Rede Econômico - Prata" at bounding box center [348, 76] width 292 height 14
select select "194"
click at [202, 69] on select "[Selecione...] Rede Econômico - Malvinas Rede Econômico - Prata" at bounding box center [348, 76] width 292 height 14
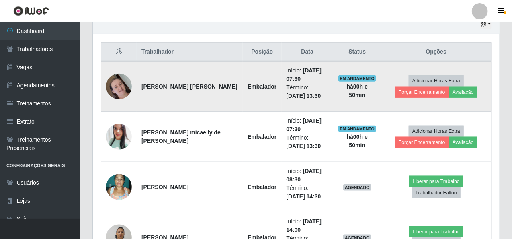
scroll to position [211, 0]
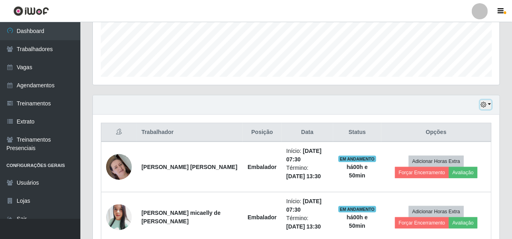
click at [490, 102] on button "button" at bounding box center [485, 104] width 11 height 9
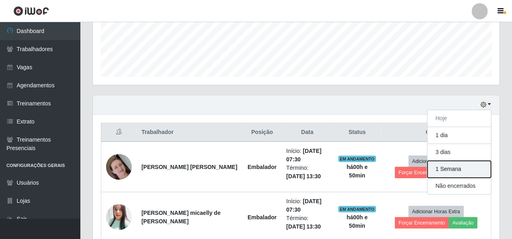
click at [445, 168] on button "1 Semana" at bounding box center [460, 169] width 64 height 17
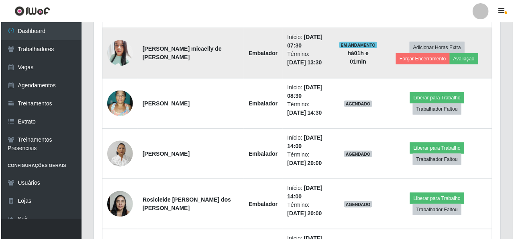
scroll to position [388, 0]
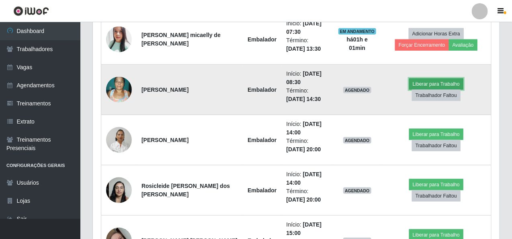
click at [409, 87] on button "Liberar para Trabalho" at bounding box center [436, 83] width 54 height 11
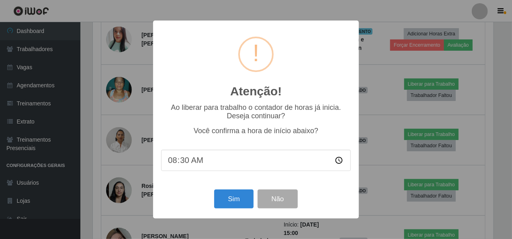
scroll to position [167, 404]
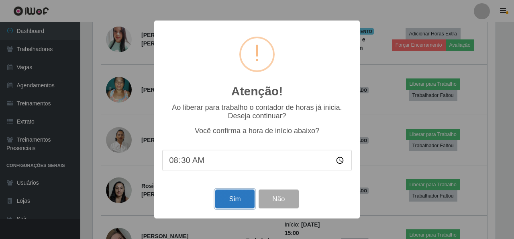
click at [218, 198] on button "Sim" at bounding box center [234, 198] width 39 height 19
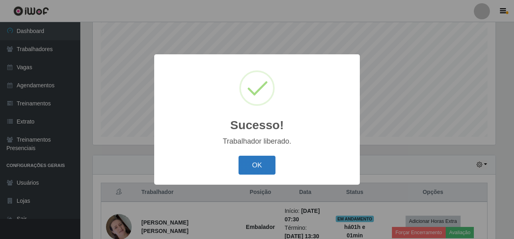
click at [250, 164] on button "OK" at bounding box center [257, 165] width 37 height 19
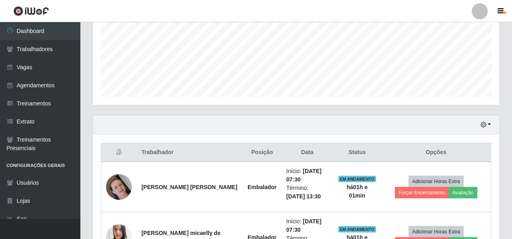
scroll to position [191, 0]
